Goal: Transaction & Acquisition: Purchase product/service

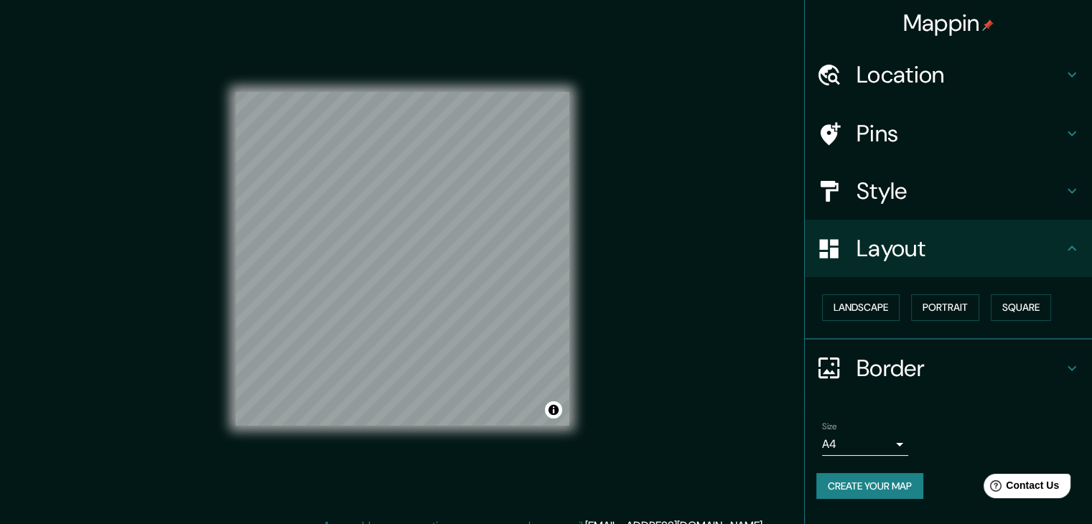
click at [907, 357] on h4 "Border" at bounding box center [959, 368] width 207 height 29
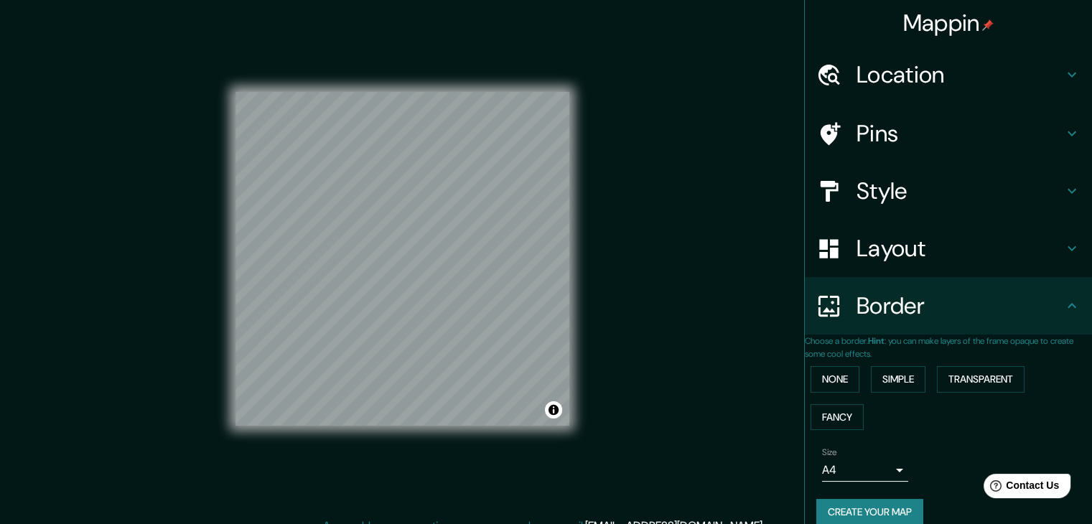
click at [899, 319] on h4 "Border" at bounding box center [959, 305] width 207 height 29
click at [887, 206] on div "Style" at bounding box center [948, 190] width 287 height 57
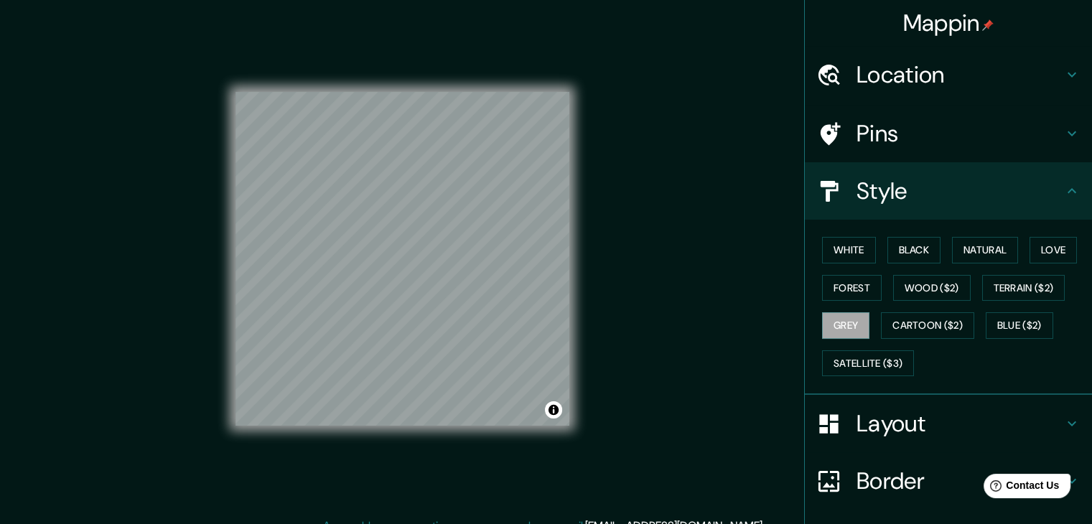
click at [872, 402] on div "Layout" at bounding box center [948, 423] width 287 height 57
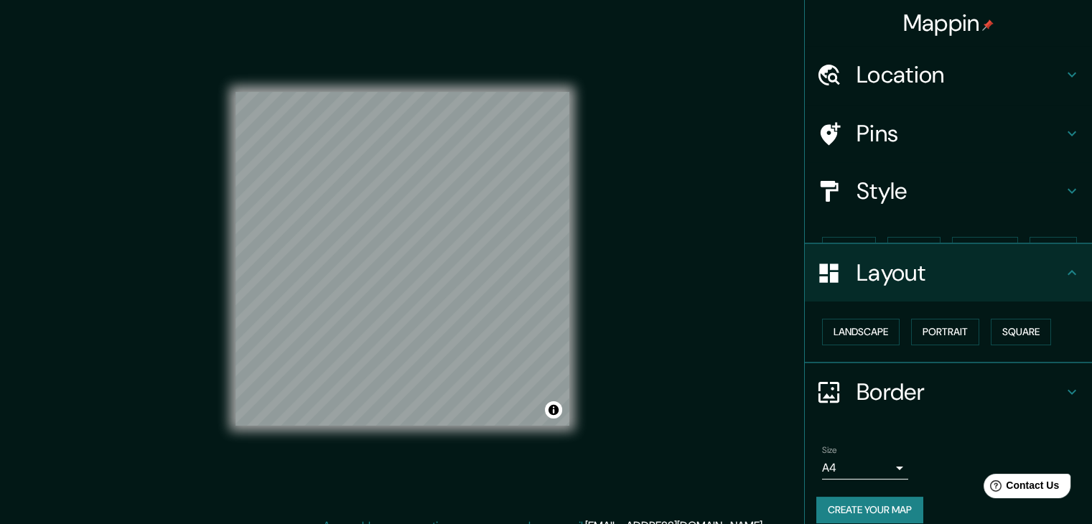
click at [877, 411] on div "Border" at bounding box center [948, 391] width 287 height 57
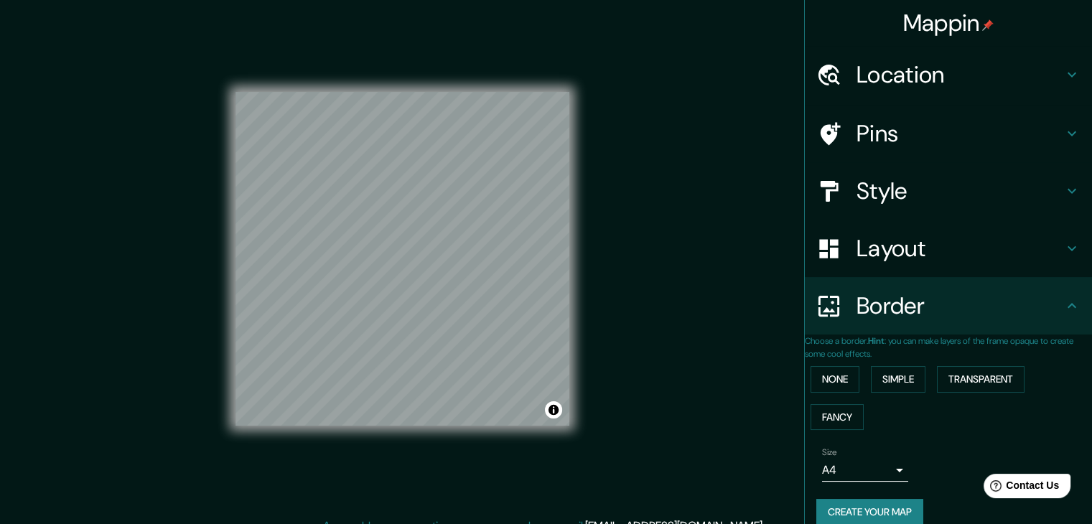
click at [884, 268] on div "Layout" at bounding box center [948, 248] width 287 height 57
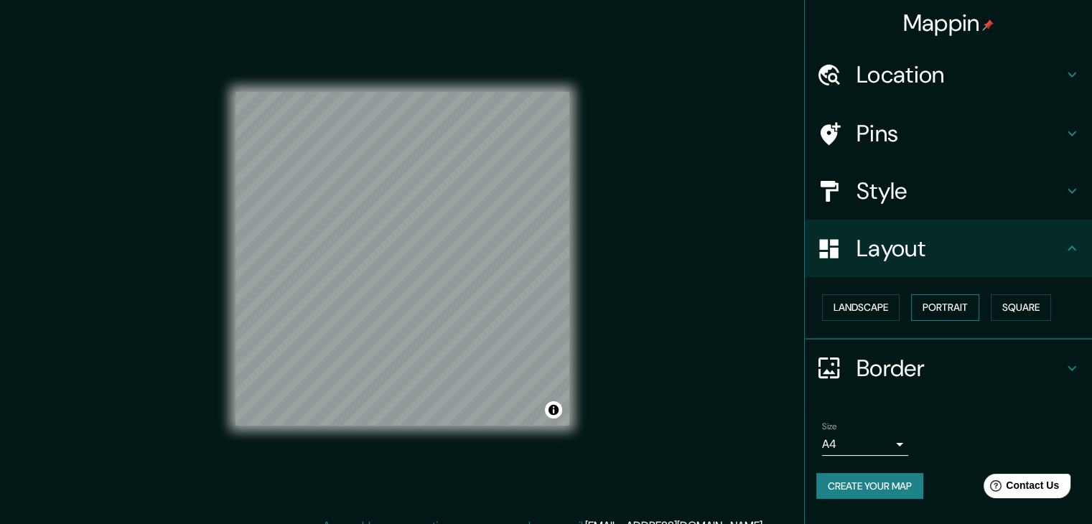
click at [933, 307] on button "Portrait" at bounding box center [945, 307] width 68 height 27
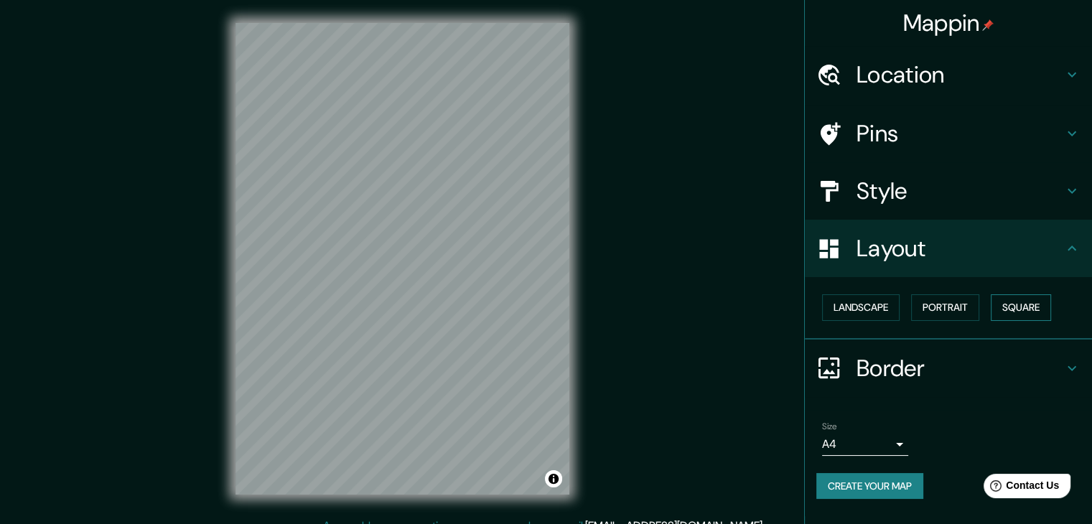
click at [1008, 305] on button "Square" at bounding box center [1021, 307] width 60 height 27
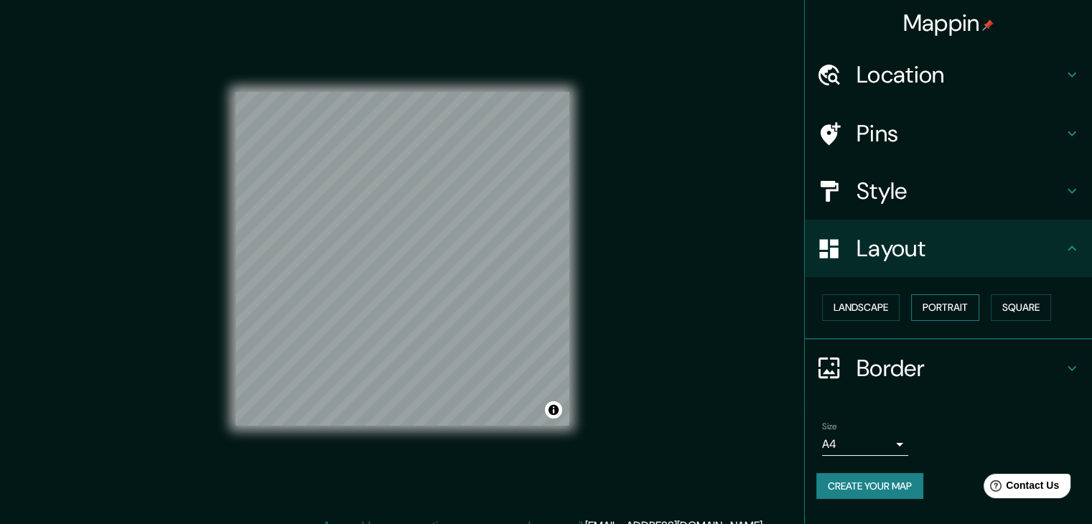
click at [954, 311] on button "Portrait" at bounding box center [945, 307] width 68 height 27
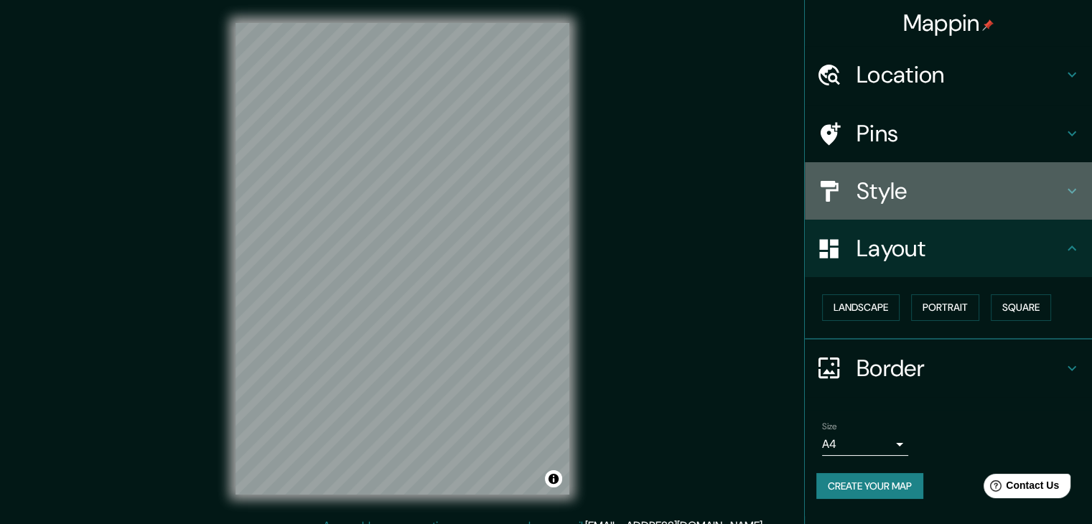
click at [931, 196] on h4 "Style" at bounding box center [959, 191] width 207 height 29
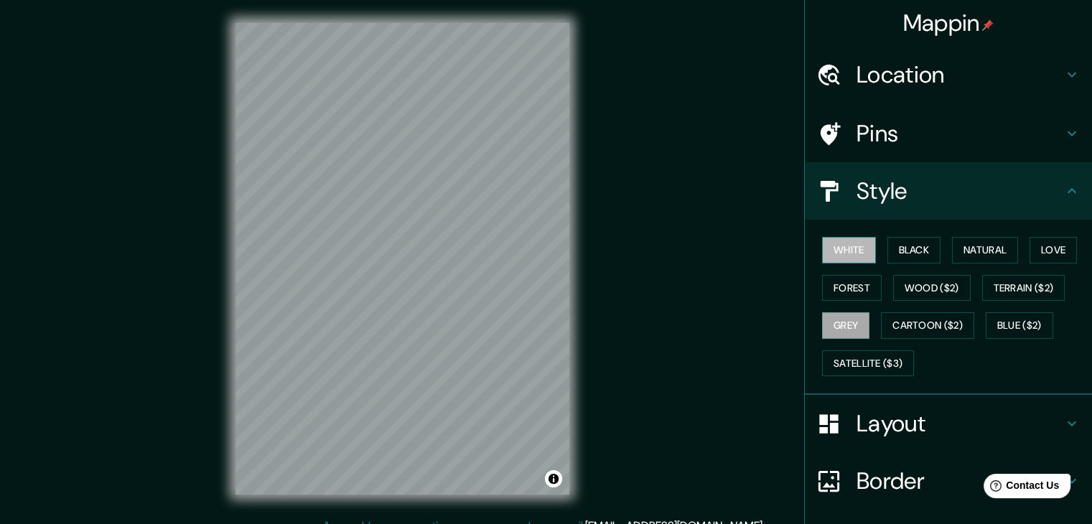
click at [838, 251] on button "White" at bounding box center [849, 250] width 54 height 27
click at [900, 262] on button "Black" at bounding box center [914, 250] width 54 height 27
click at [823, 251] on button "White" at bounding box center [849, 250] width 54 height 27
click at [822, 327] on button "Grey" at bounding box center [845, 325] width 47 height 27
click at [976, 248] on button "Natural" at bounding box center [985, 250] width 66 height 27
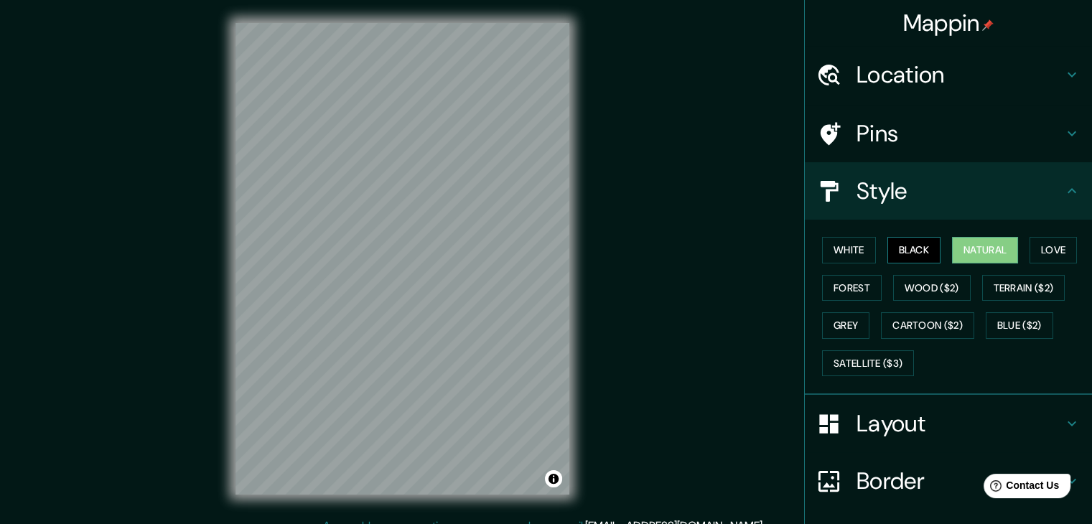
click at [899, 250] on button "Black" at bounding box center [914, 250] width 54 height 27
click at [853, 241] on button "White" at bounding box center [849, 250] width 54 height 27
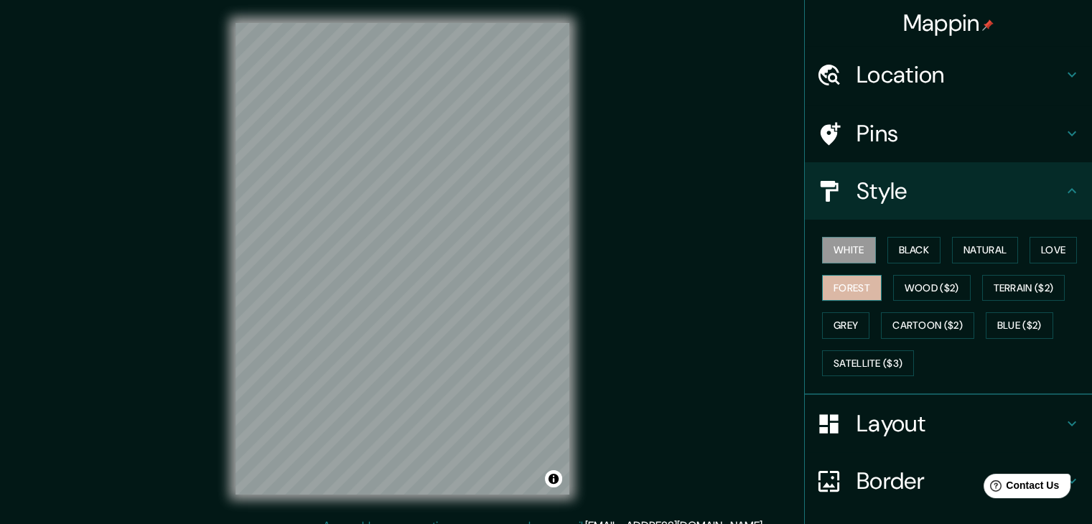
click at [856, 276] on button "Forest" at bounding box center [852, 288] width 60 height 27
click at [887, 248] on button "Black" at bounding box center [914, 250] width 54 height 27
click at [832, 251] on button "White" at bounding box center [849, 250] width 54 height 27
click at [1032, 253] on button "Love" at bounding box center [1052, 250] width 47 height 27
click at [856, 286] on button "Forest" at bounding box center [852, 288] width 60 height 27
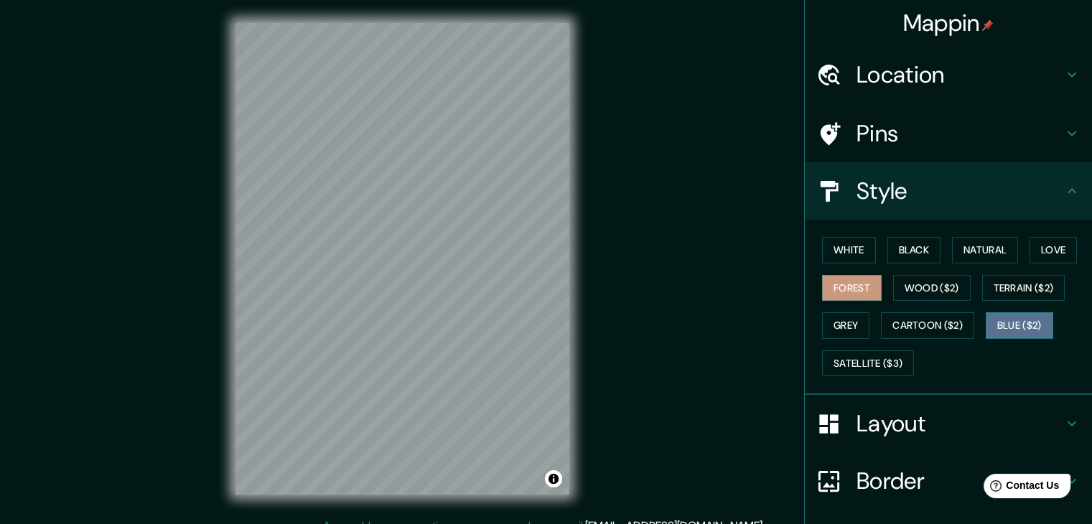
click at [1026, 318] on button "Blue ($2)" at bounding box center [1019, 325] width 67 height 27
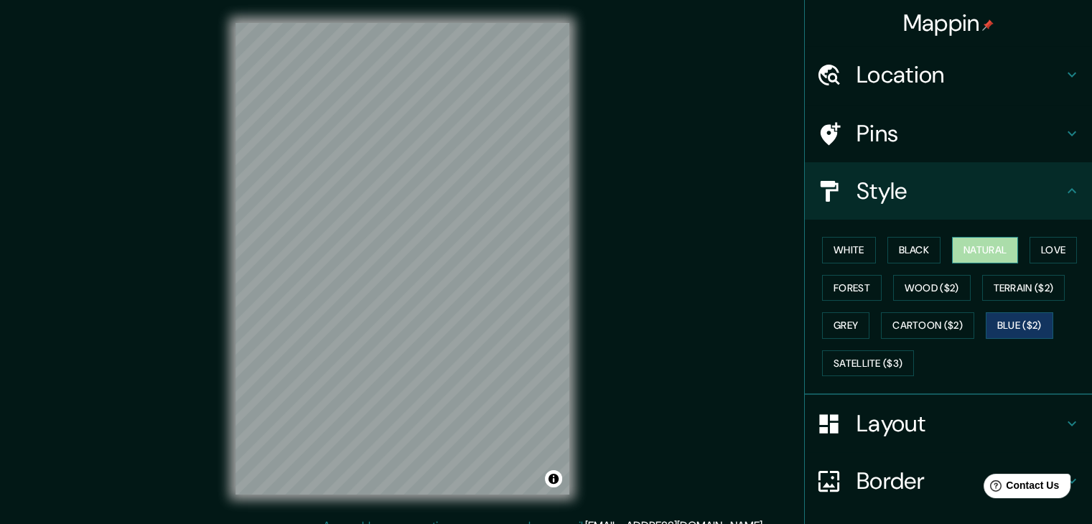
click at [952, 252] on button "Natural" at bounding box center [985, 250] width 66 height 27
click at [892, 258] on button "Black" at bounding box center [914, 250] width 54 height 27
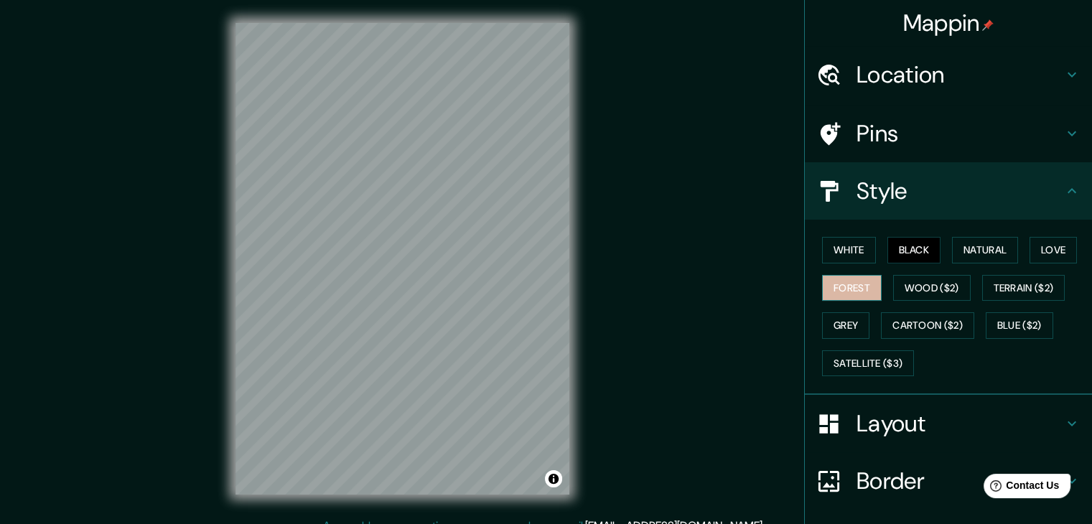
click at [844, 283] on button "Forest" at bounding box center [852, 288] width 60 height 27
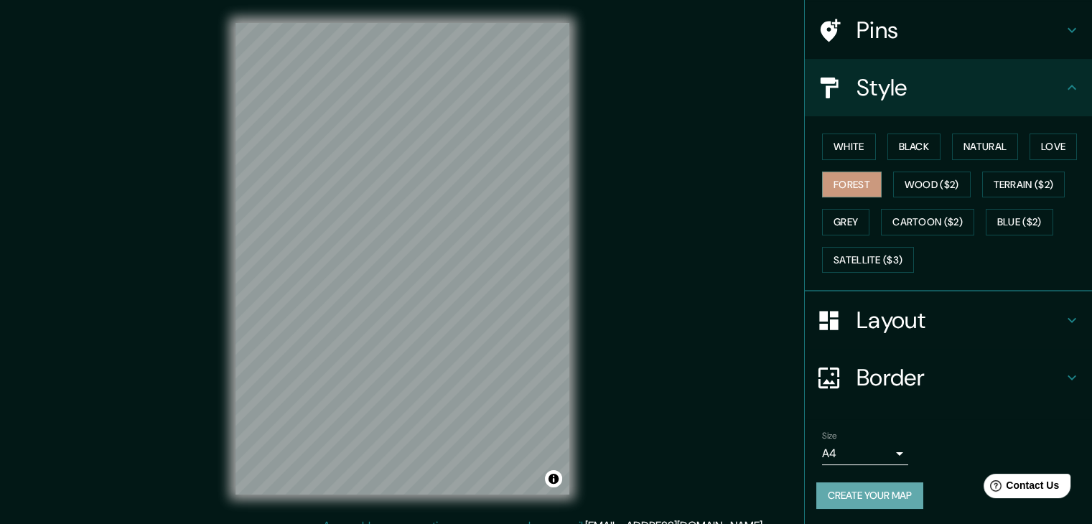
click at [897, 492] on button "Create your map" at bounding box center [869, 495] width 107 height 27
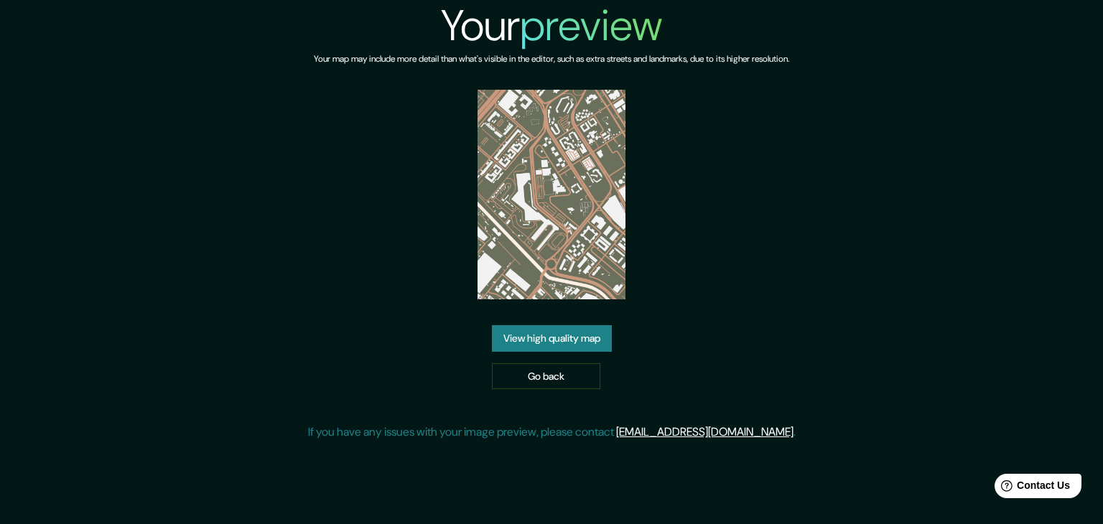
click at [515, 347] on link "View high quality map" at bounding box center [552, 338] width 120 height 27
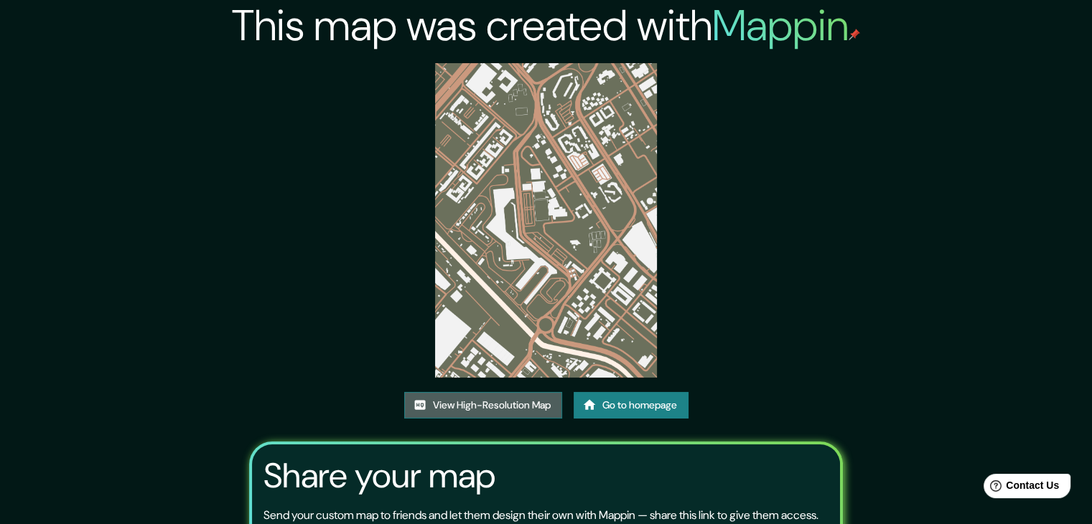
click at [482, 401] on link "View High-Resolution Map" at bounding box center [483, 405] width 158 height 27
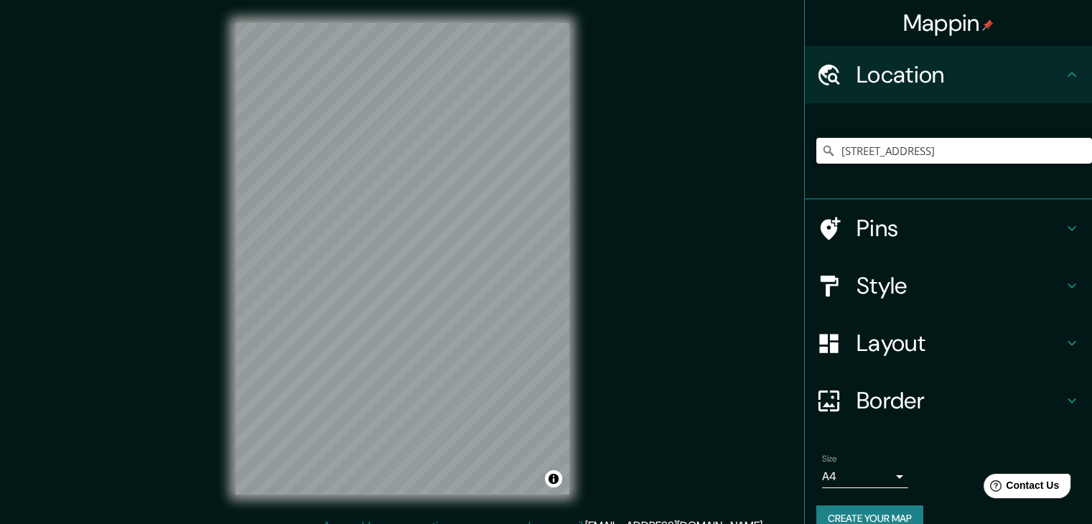
click at [1025, 151] on input "Carrera 68f Bis 22, 110931 Bogotá, Colombia" at bounding box center [954, 151] width 276 height 26
click at [905, 161] on input "Carrera 68f Bis 22, 110931 Bogotá, Colombia" at bounding box center [954, 151] width 276 height 26
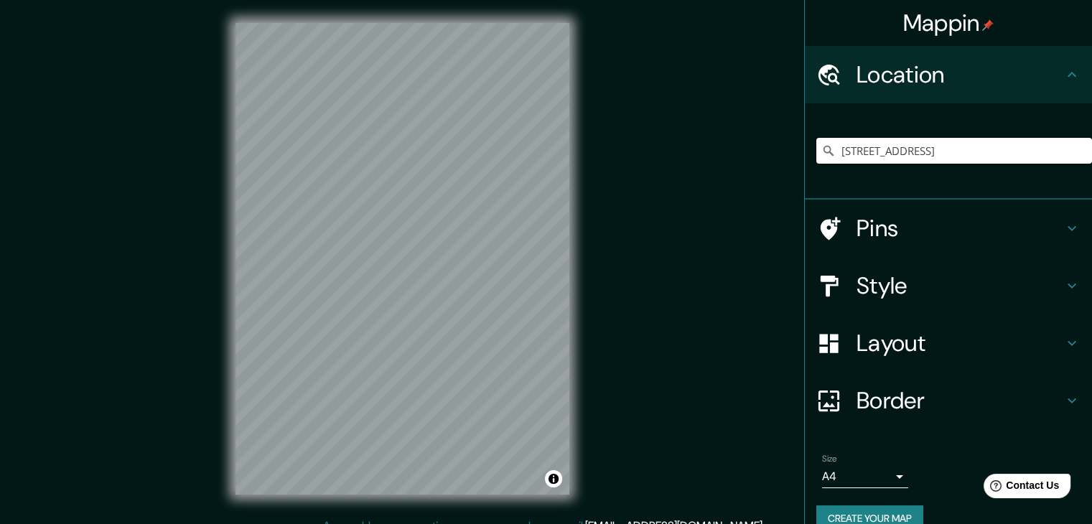
click at [905, 161] on input "Carrera 68f Bis 22, 110931 Bogotá, Colombia" at bounding box center [954, 151] width 276 height 26
paste input "ra. 68f Bis # 22, Bogotá"
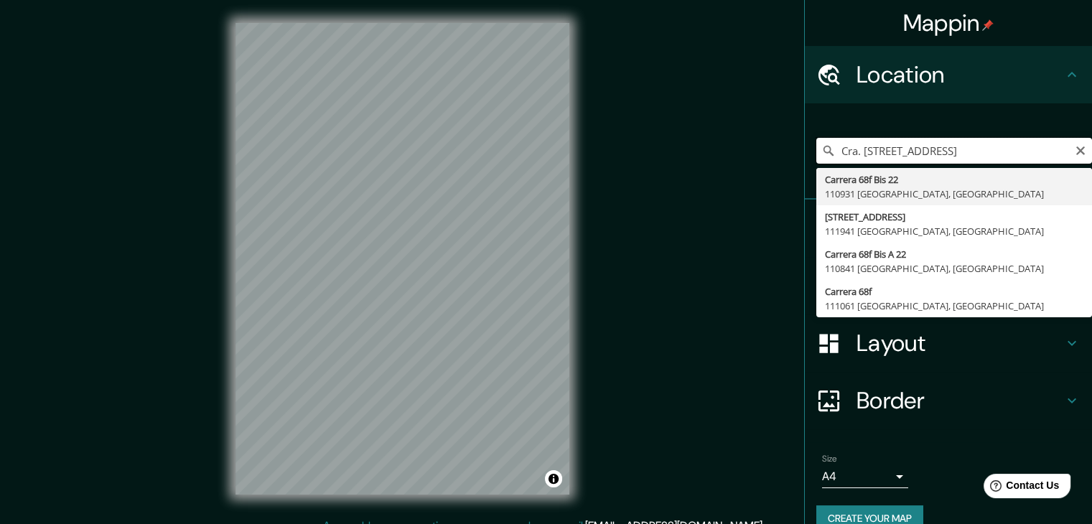
type input "Carrera 68f Bis 22, 110931 Bogotá, Colombia"
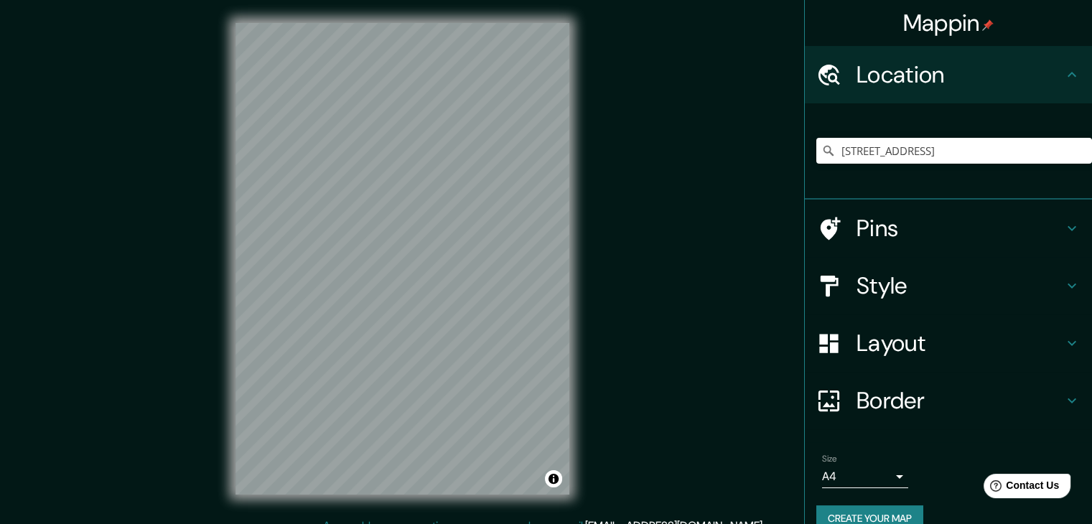
click at [890, 296] on h4 "Style" at bounding box center [959, 285] width 207 height 29
click at [1001, 291] on div "Style" at bounding box center [948, 285] width 287 height 57
click at [1074, 288] on div "Style" at bounding box center [948, 285] width 287 height 57
click at [1067, 285] on div "Style" at bounding box center [948, 285] width 287 height 57
click at [717, 165] on div "Mappin Location Carrera 68f Bis 22, 110931 Bogotá, Colombia Carrera 68f Bis 22 …" at bounding box center [546, 270] width 1092 height 541
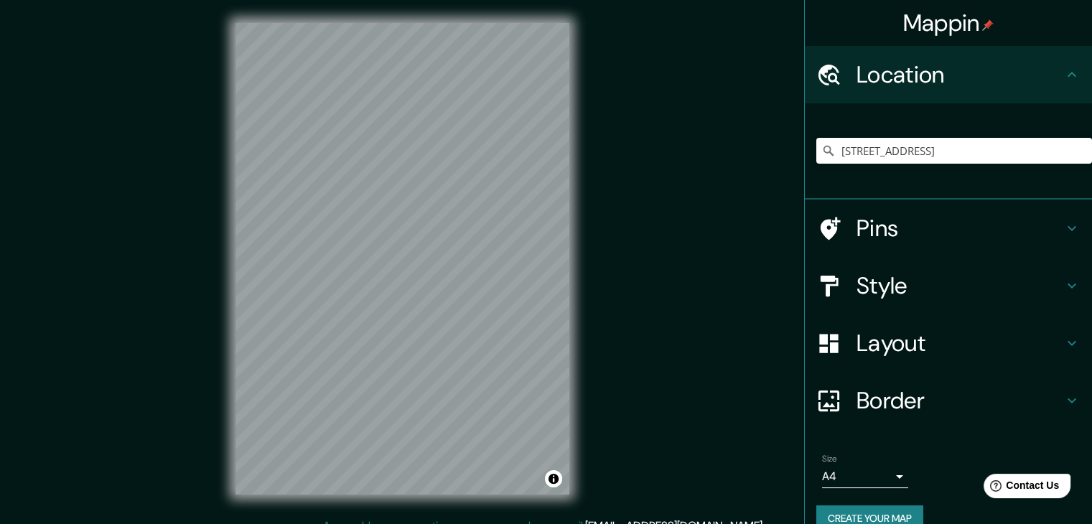
click at [1021, 271] on h4 "Style" at bounding box center [959, 285] width 207 height 29
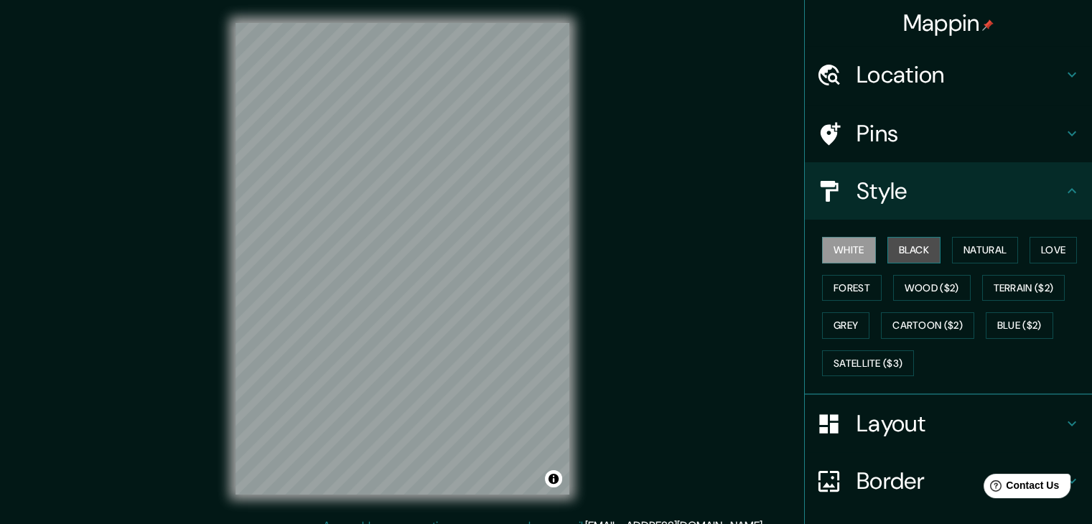
click at [896, 250] on button "Black" at bounding box center [914, 250] width 54 height 27
click at [1031, 258] on button "Love" at bounding box center [1052, 250] width 47 height 27
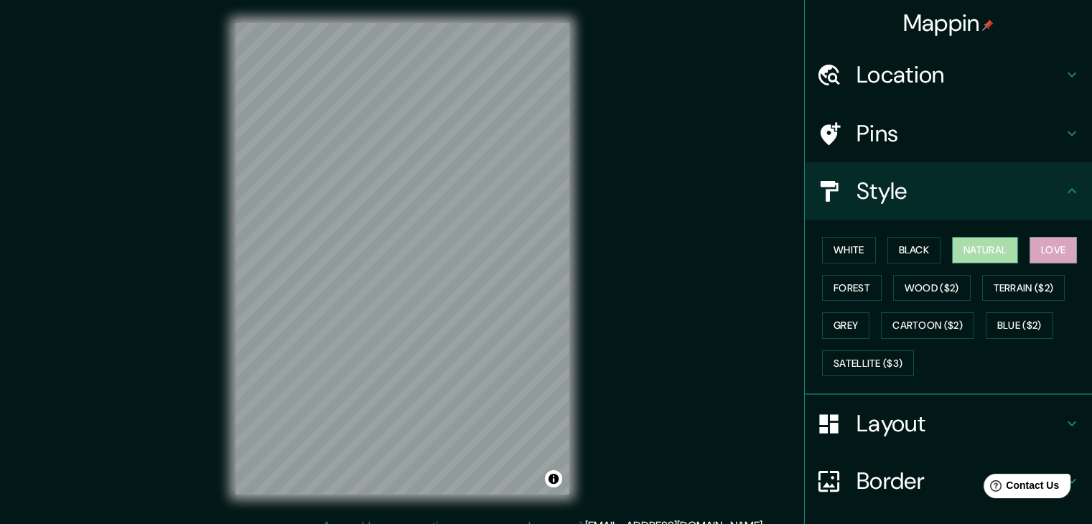
click at [994, 250] on button "Natural" at bounding box center [985, 250] width 66 height 27
click at [915, 244] on button "Black" at bounding box center [914, 250] width 54 height 27
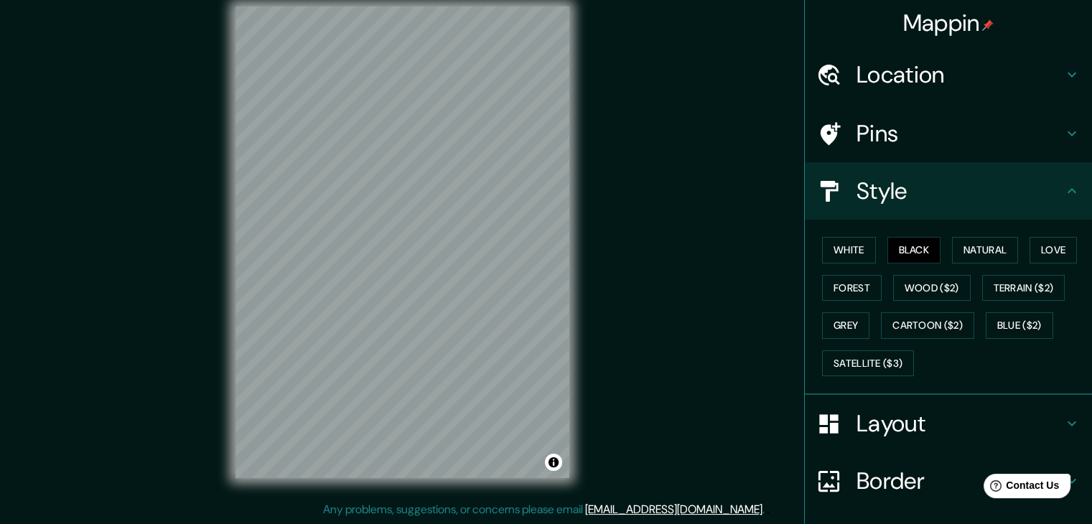
scroll to position [103, 0]
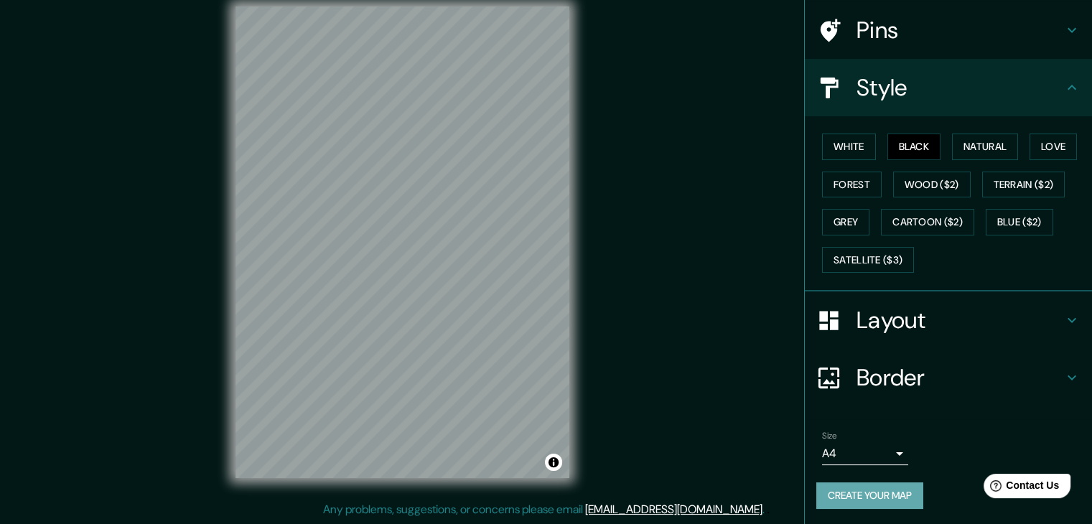
click at [833, 496] on button "Create your map" at bounding box center [869, 495] width 107 height 27
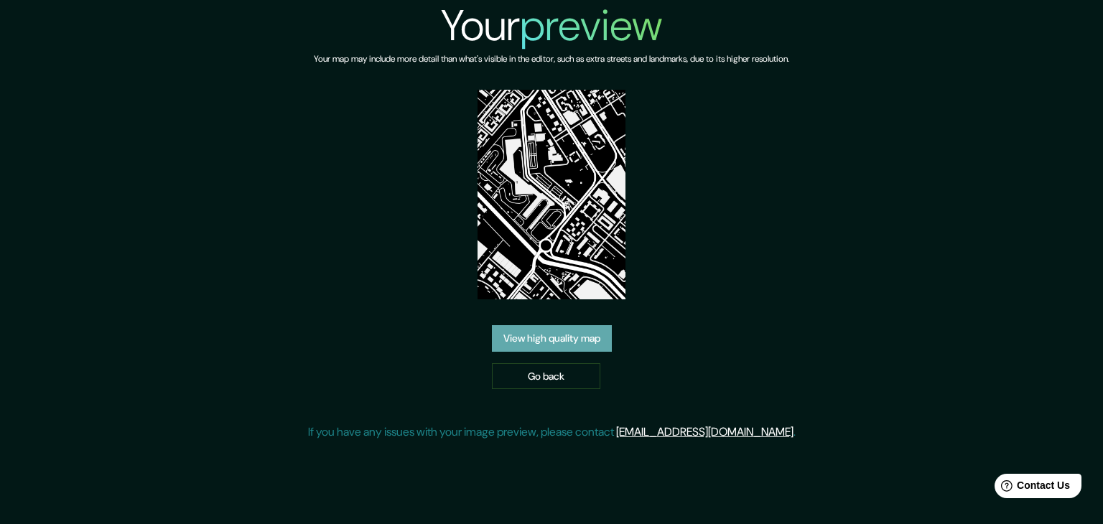
click at [553, 345] on link "View high quality map" at bounding box center [552, 338] width 120 height 27
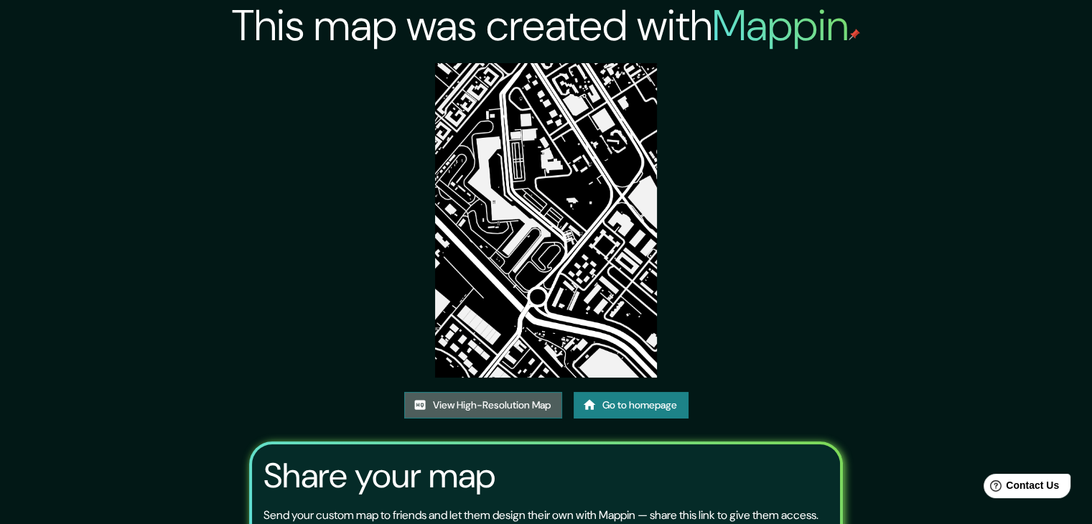
click at [454, 394] on link "View High-Resolution Map" at bounding box center [483, 405] width 158 height 27
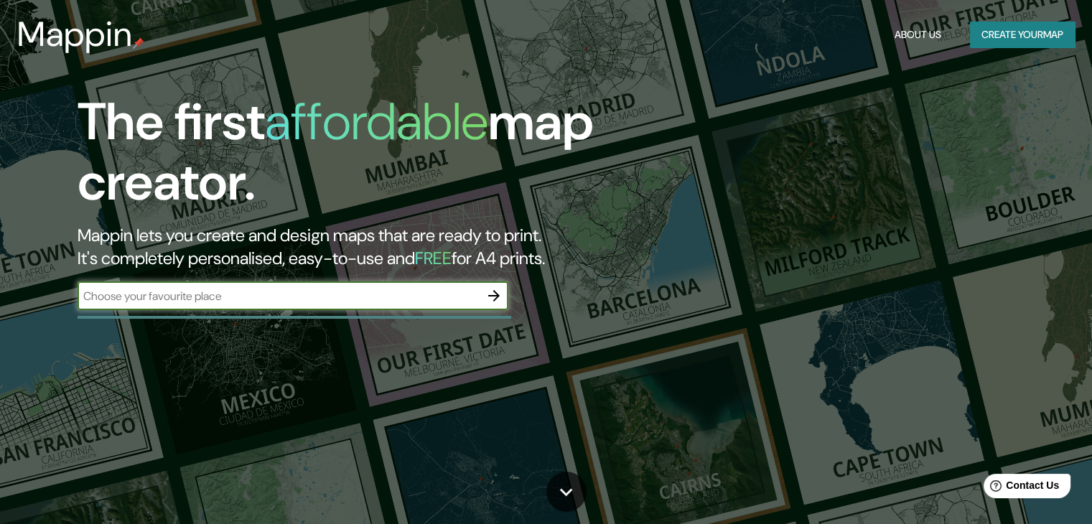
click at [192, 296] on input "text" at bounding box center [279, 296] width 402 height 17
paste input "Dg. 23 # 69 - 60 Terminal de Transporte - El Salitre - Mod. 2, Of. 246, [GEOGRA…"
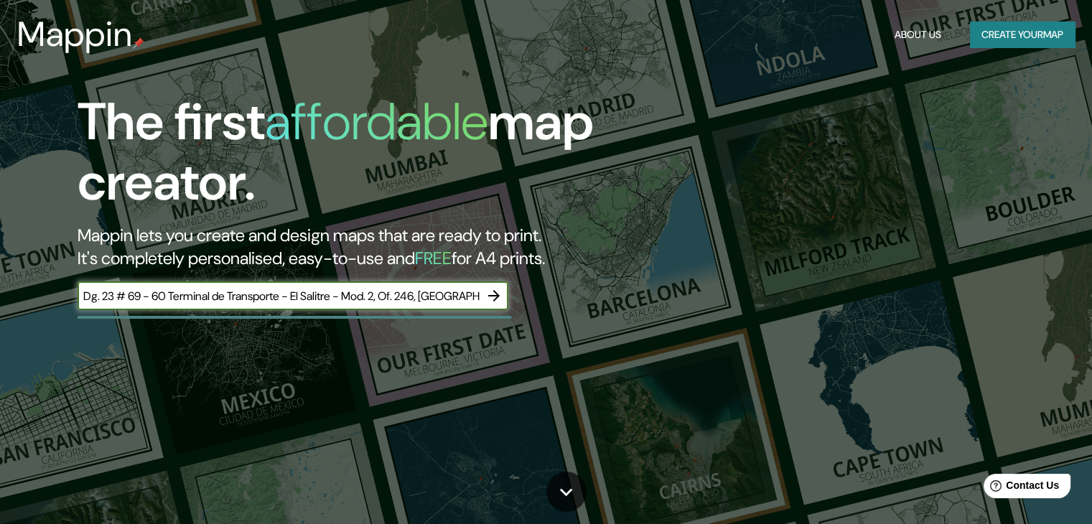
scroll to position [0, 92]
type input "Dg. 23 # 69 - 60 Terminal de Transporte - El Salitre - Mod. 2, Of. 246, [GEOGRA…"
click at [492, 290] on icon "button" at bounding box center [493, 295] width 17 height 17
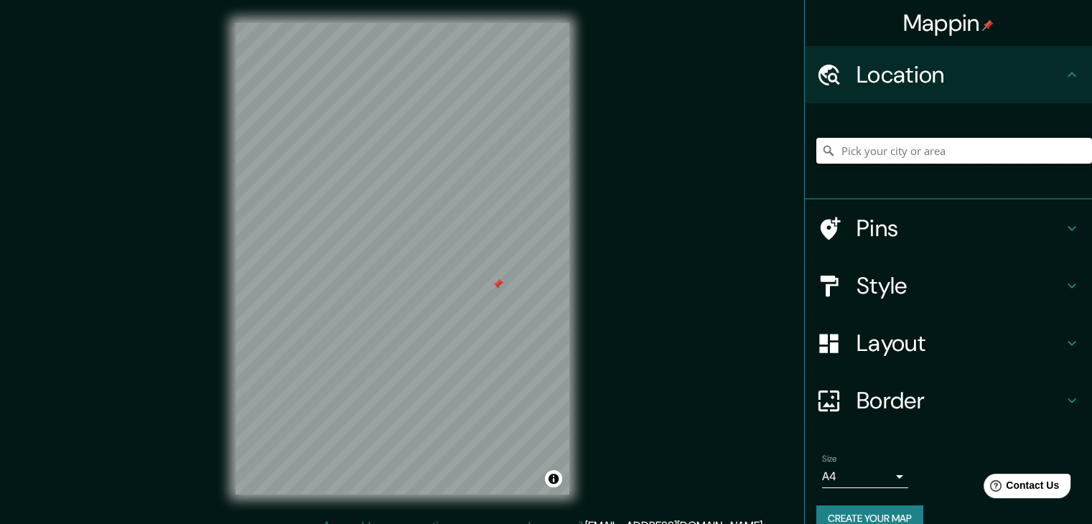
click at [900, 156] on input "Pick your city or area" at bounding box center [954, 151] width 276 height 26
paste input "Dg. 23 # 69 - 60 Terminal de Transporte - El Salitre - Mod. 2, Of. 246, [GEOGRA…"
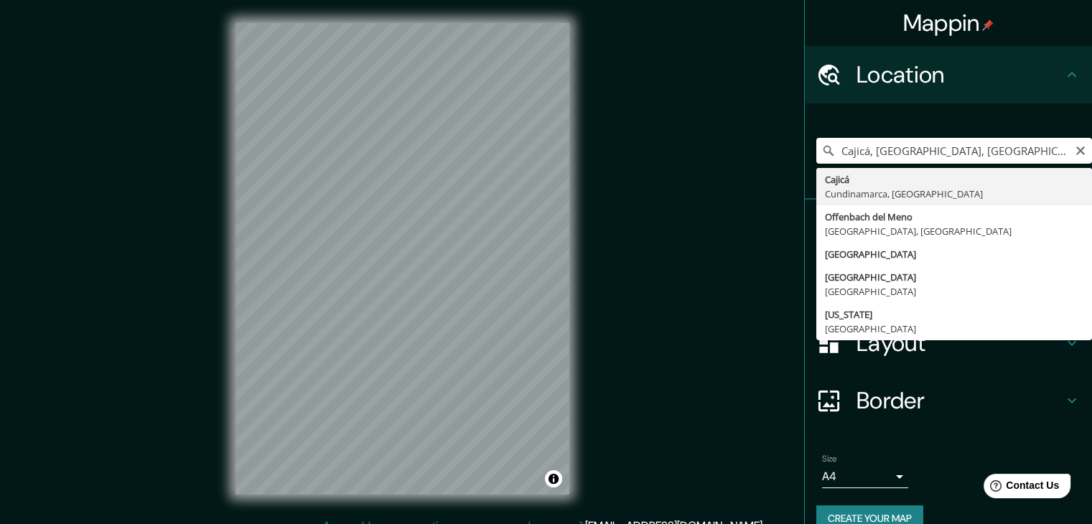
click at [892, 149] on input "Cajicá, [GEOGRAPHIC_DATA], [GEOGRAPHIC_DATA]" at bounding box center [954, 151] width 276 height 26
paste input "ra. [STREET_ADDRESS]"
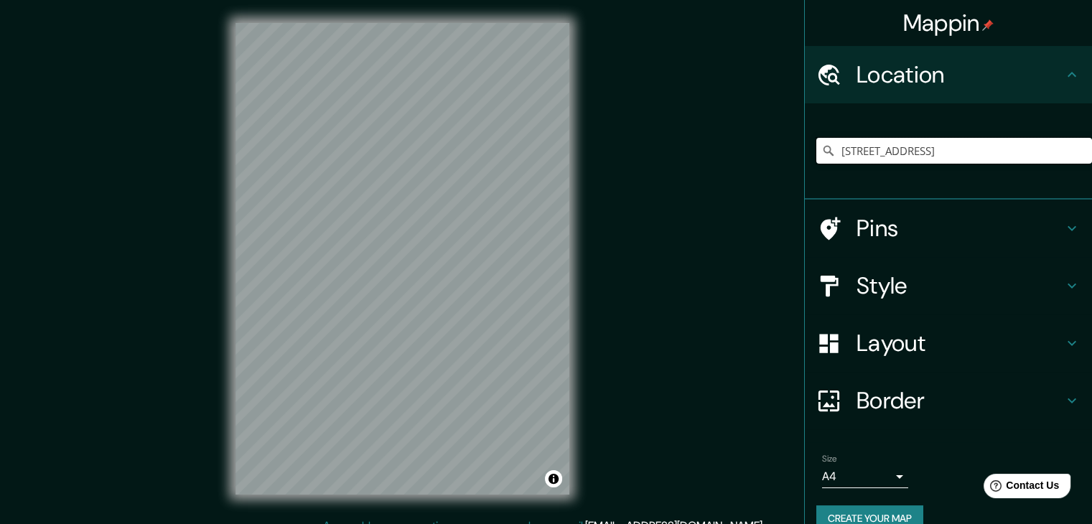
type input "[STREET_ADDRESS]"
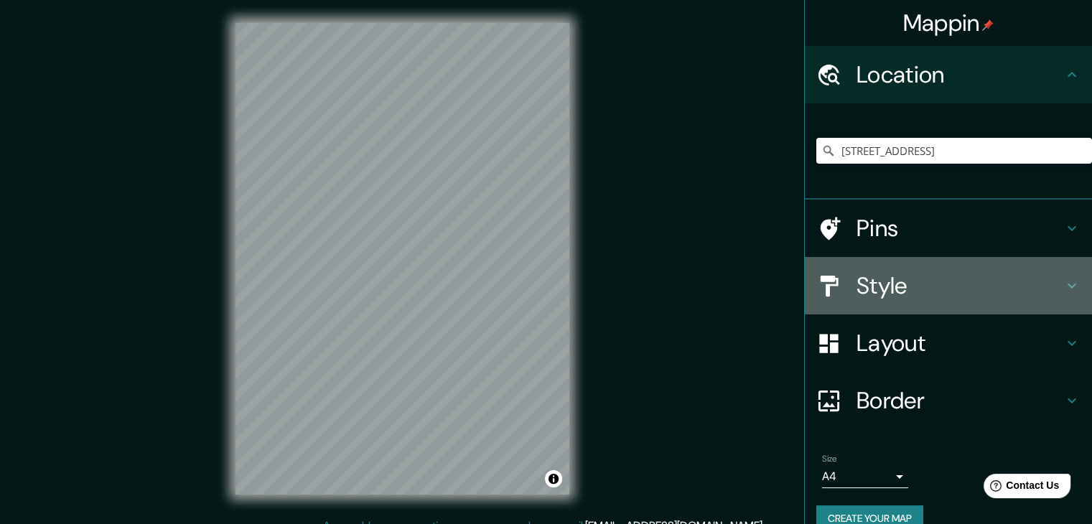
click at [948, 278] on h4 "Style" at bounding box center [959, 285] width 207 height 29
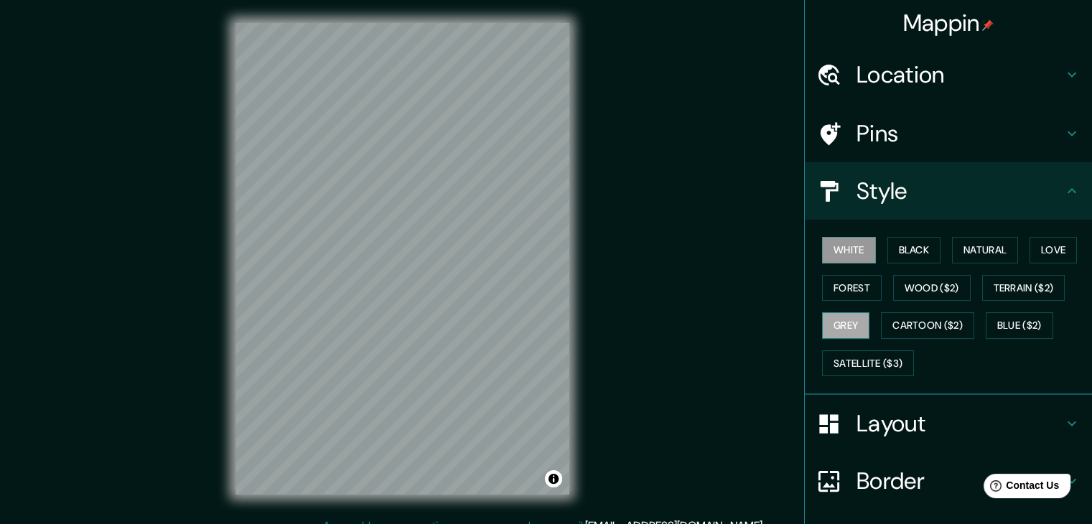
click at [835, 317] on button "Grey" at bounding box center [845, 325] width 47 height 27
click at [854, 240] on button "White" at bounding box center [849, 250] width 54 height 27
click at [917, 251] on button "Black" at bounding box center [914, 250] width 54 height 27
click at [844, 245] on button "White" at bounding box center [849, 250] width 54 height 27
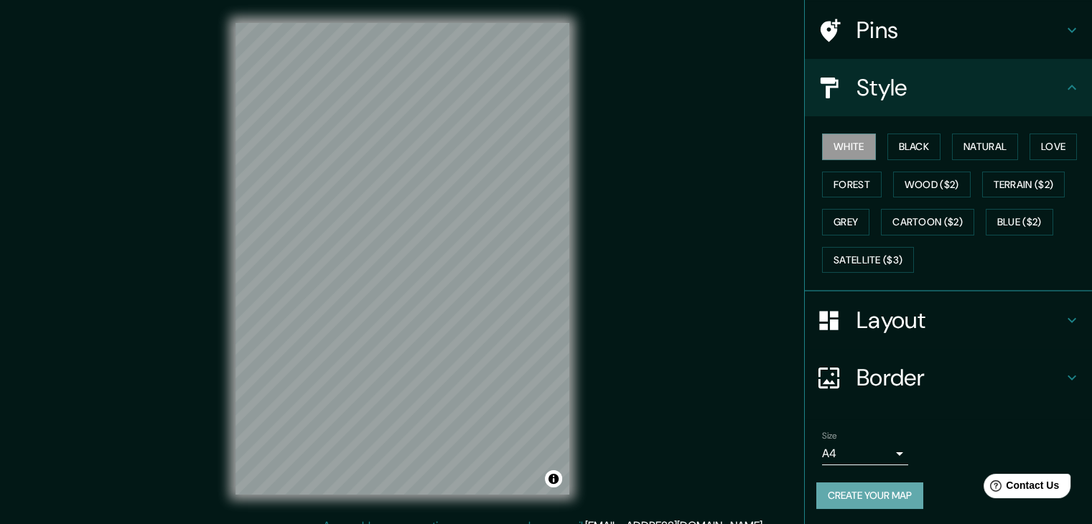
click at [861, 493] on button "Create your map" at bounding box center [869, 495] width 107 height 27
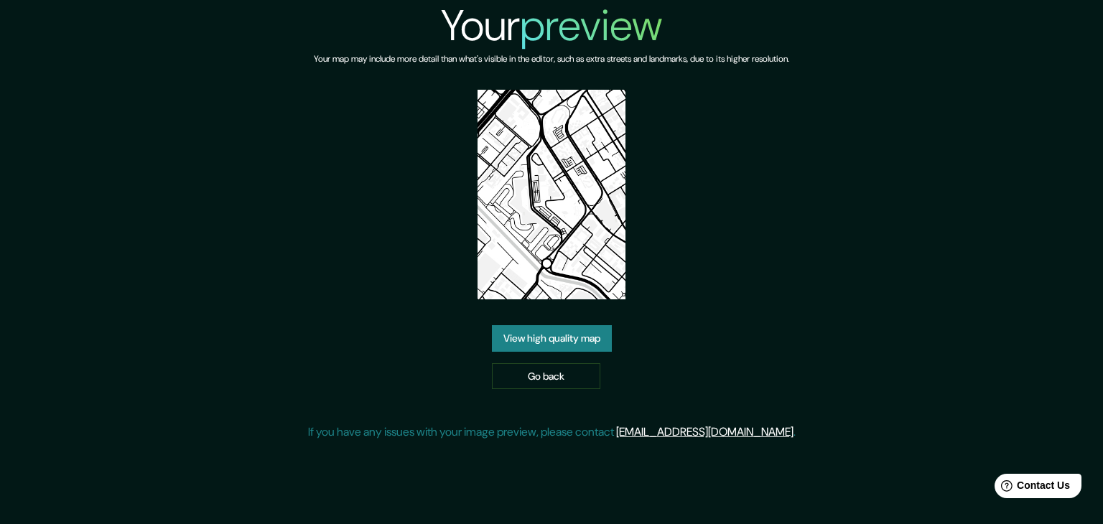
click at [556, 341] on link "View high quality map" at bounding box center [552, 338] width 120 height 27
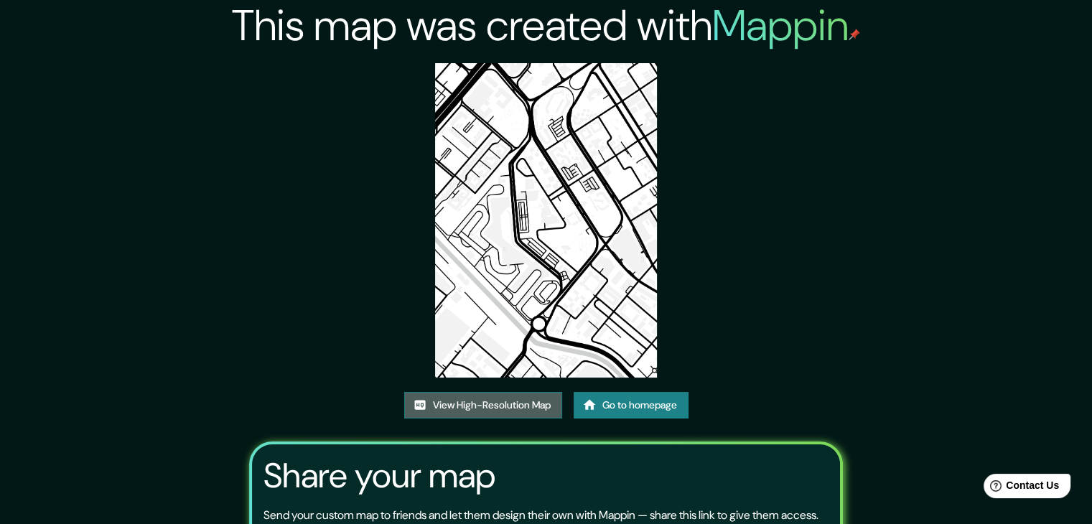
click at [499, 403] on link "View High-Resolution Map" at bounding box center [483, 405] width 158 height 27
